Goal: Task Accomplishment & Management: Use online tool/utility

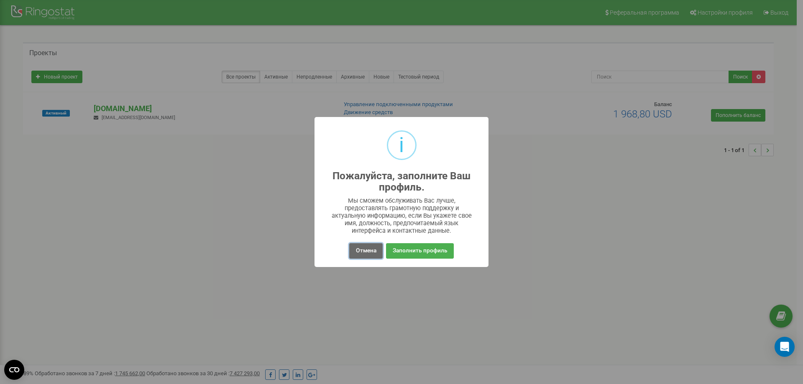
click at [367, 250] on button "Отмена" at bounding box center [365, 250] width 33 height 15
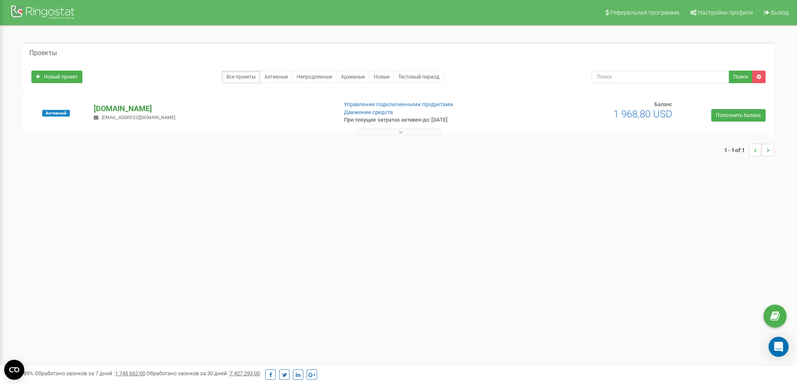
click at [127, 108] on p "[DOMAIN_NAME]" at bounding box center [212, 108] width 236 height 11
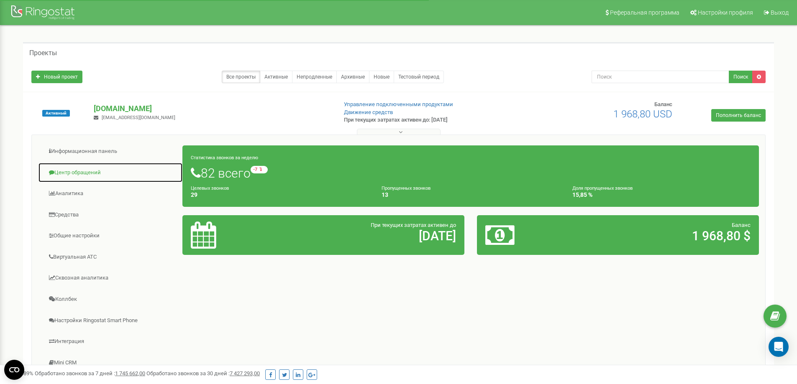
click at [91, 177] on link "Центр обращений" at bounding box center [110, 173] width 145 height 20
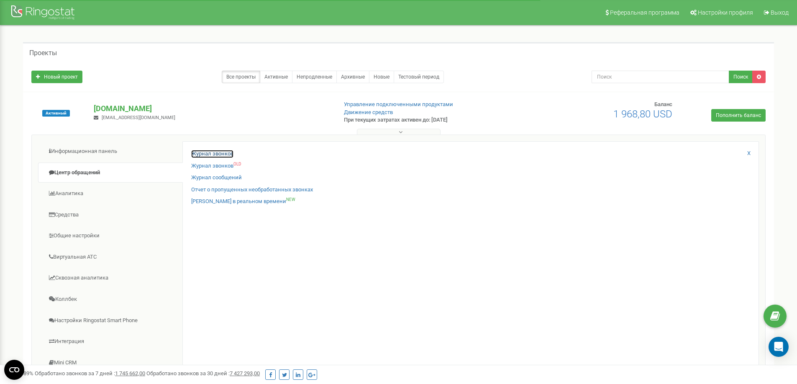
click at [193, 152] on link "Журнал звонков" at bounding box center [212, 154] width 42 height 8
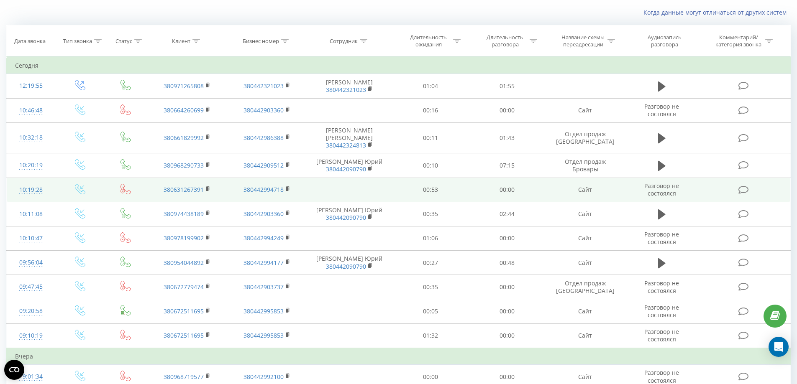
scroll to position [84, 0]
